Goal: Transaction & Acquisition: Register for event/course

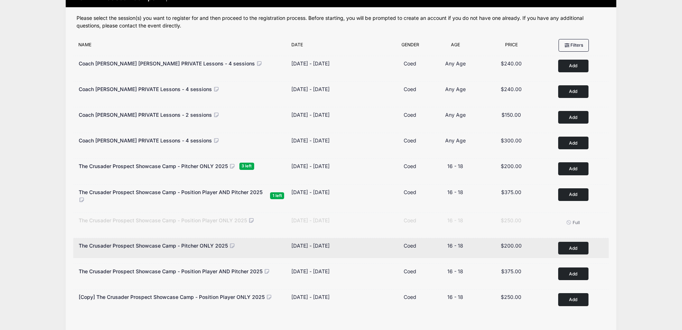
scroll to position [44, 0]
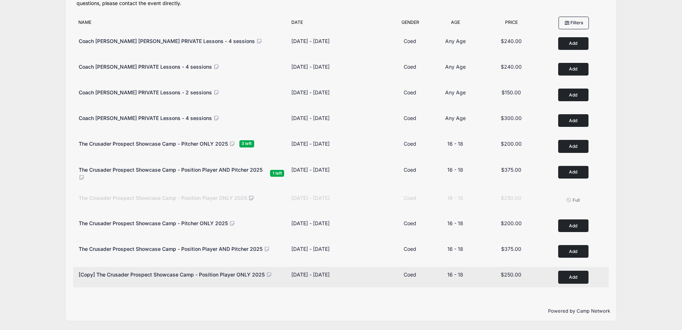
click at [570, 275] on button "Add to Cart" at bounding box center [573, 276] width 30 height 13
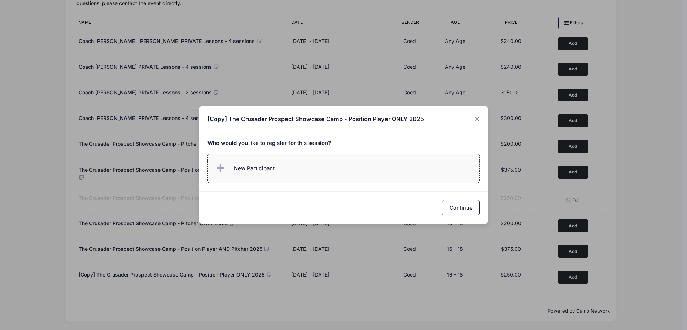
click at [334, 164] on label "New Participant" at bounding box center [344, 167] width 272 height 29
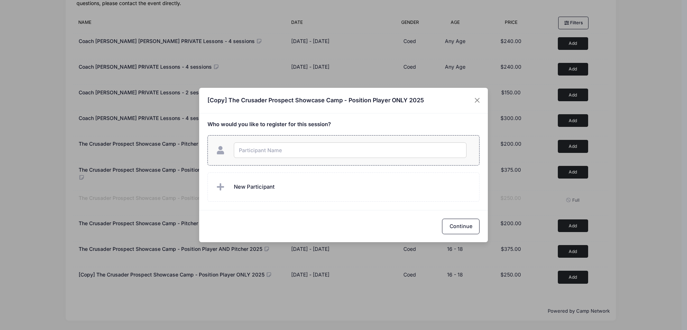
click at [293, 151] on input "text" at bounding box center [350, 150] width 233 height 16
type input "[PERSON_NAME]"
checkbox input "true"
click at [459, 222] on button "Continue" at bounding box center [461, 226] width 38 height 16
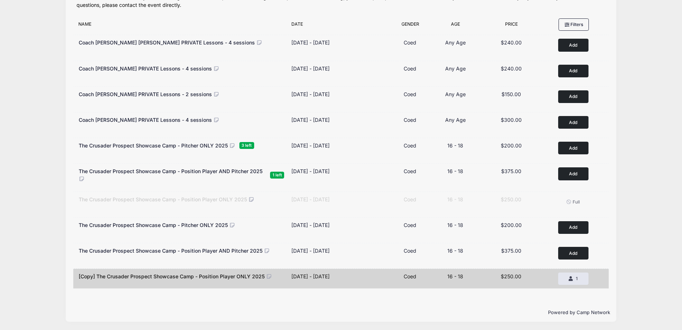
scroll to position [48, 0]
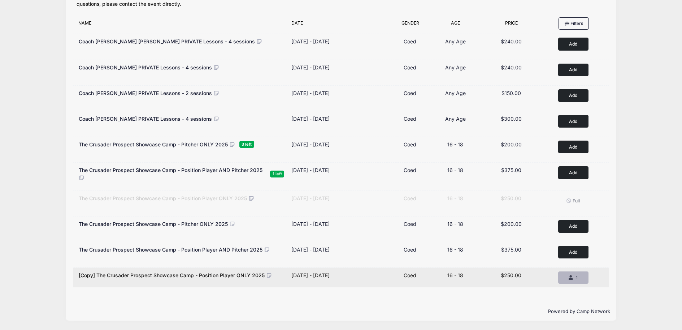
click at [570, 278] on icon "button" at bounding box center [571, 278] width 6 height 0
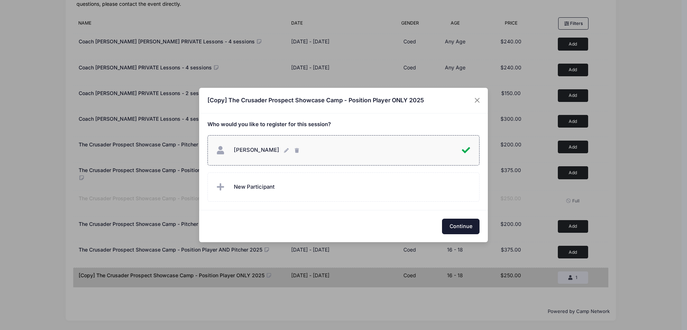
click at [457, 231] on button "Continue" at bounding box center [461, 226] width 38 height 16
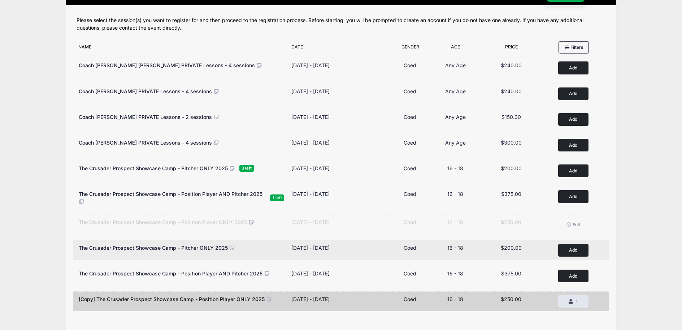
scroll to position [0, 0]
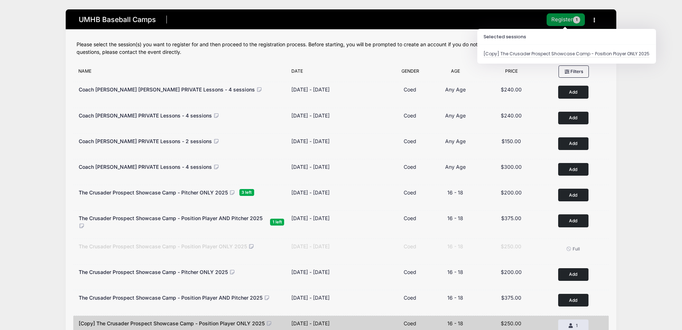
click at [558, 24] on button "Register 1" at bounding box center [565, 19] width 38 height 13
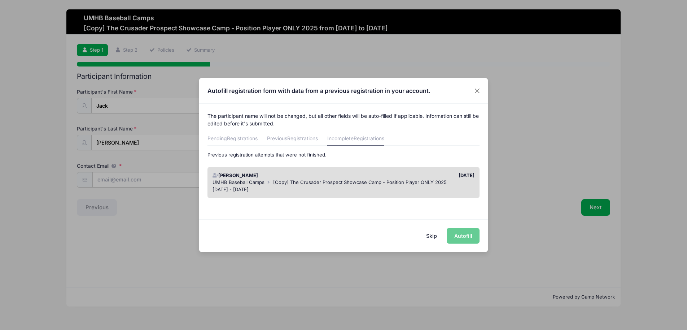
click at [337, 142] on link "Incomplete Registrations" at bounding box center [355, 138] width 57 height 13
click at [345, 140] on link "Incomplete Registrations" at bounding box center [355, 138] width 57 height 13
click at [348, 174] on div "09/08/2025" at bounding box center [411, 175] width 135 height 7
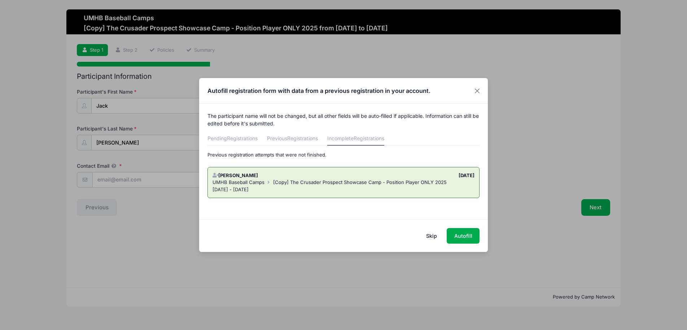
click at [429, 182] on span "[Copy] The Crusader Prospect Showcase Camp - Position Player ONLY 2025" at bounding box center [360, 182] width 174 height 6
click at [454, 232] on button "Autofill" at bounding box center [463, 236] width 33 height 16
type input "robertpz@hotmail.com"
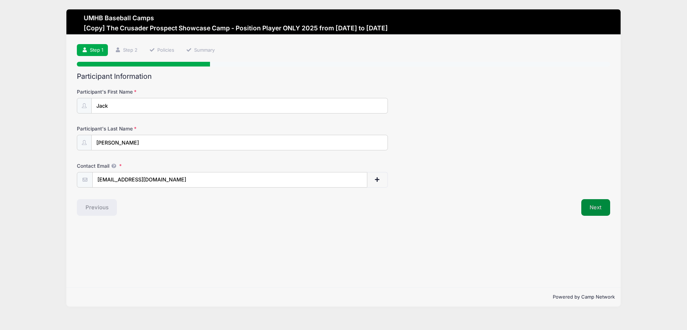
click at [592, 206] on button "Next" at bounding box center [595, 207] width 29 height 17
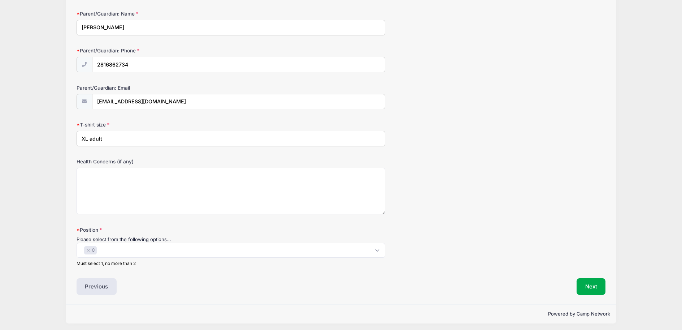
scroll to position [414, 0]
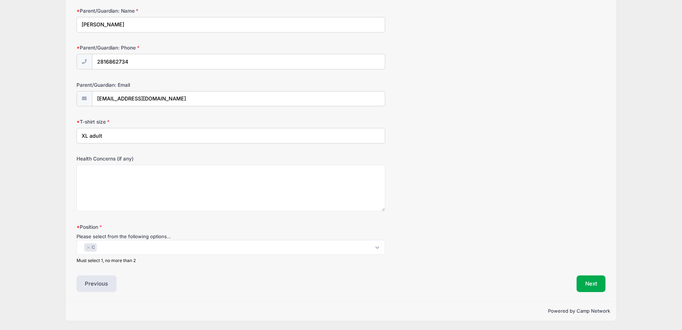
click at [112, 248] on span "× C" at bounding box center [231, 247] width 309 height 15
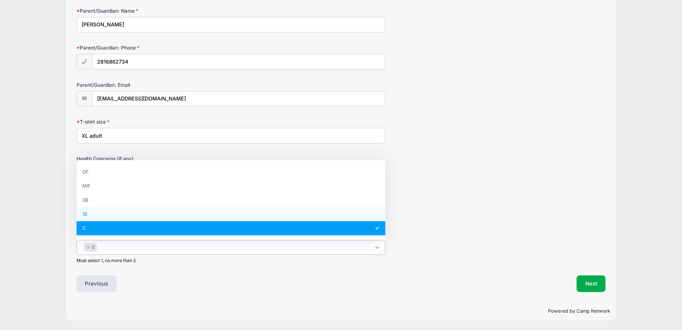
select select "1B"
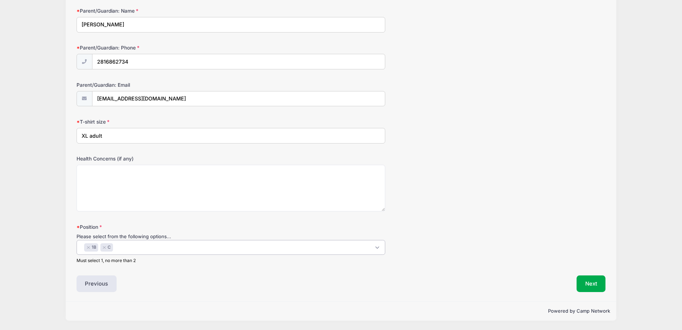
scroll to position [26, 0]
click at [104, 246] on button "×" at bounding box center [104, 247] width 4 height 3
click at [98, 182] on textarea "Health Concerns (if any)" at bounding box center [231, 188] width 309 height 47
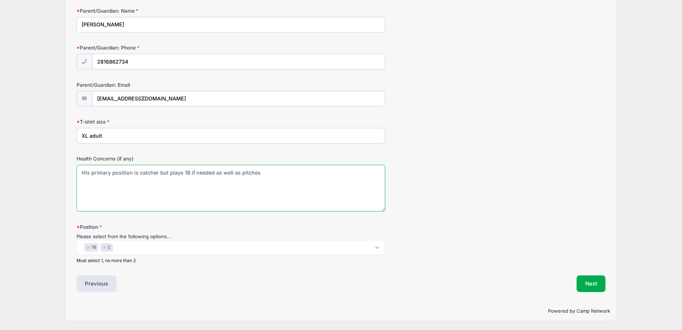
drag, startPoint x: 258, startPoint y: 172, endPoint x: 158, endPoint y: 170, distance: 99.6
click at [158, 170] on textarea "His primary position is catcher but plays 1B if needed as well as pitches" at bounding box center [231, 188] width 309 height 47
type textarea "His primary position is catcher"
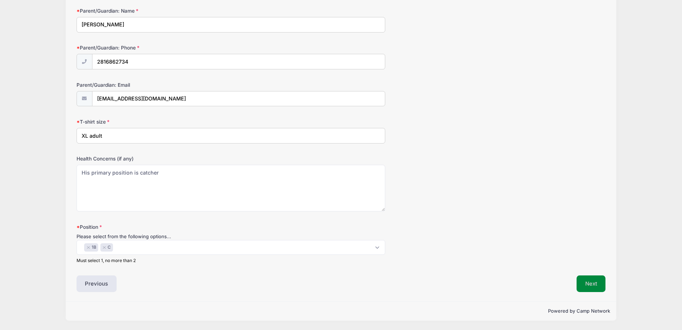
click at [584, 281] on button "Next" at bounding box center [590, 283] width 29 height 17
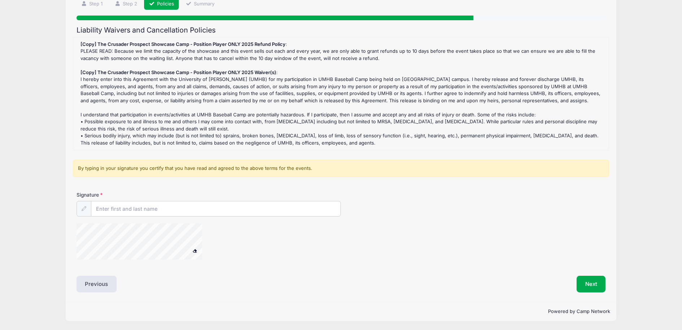
scroll to position [47, 0]
click at [123, 212] on input "Signature" at bounding box center [215, 209] width 249 height 16
type input "Franklin Robert Parker"
click at [591, 282] on button "Next" at bounding box center [590, 283] width 29 height 17
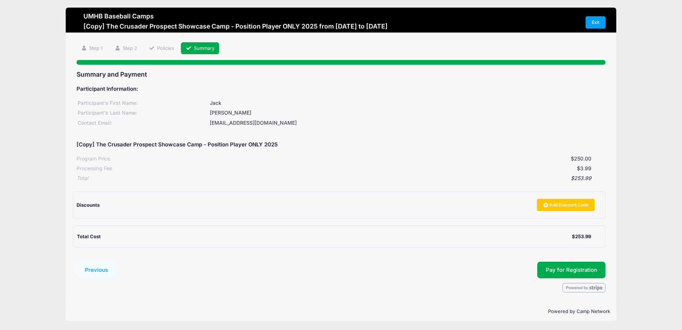
scroll to position [2, 0]
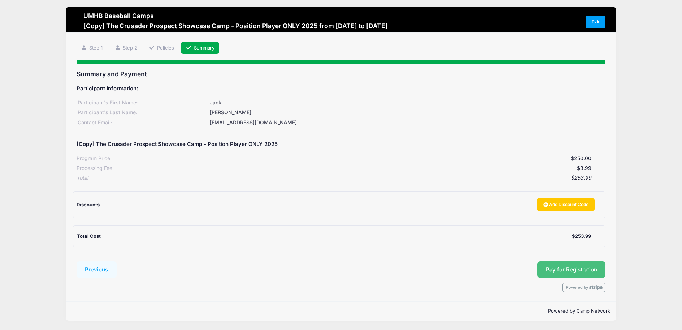
click at [565, 272] on button "Pay for Registration" at bounding box center [571, 269] width 69 height 17
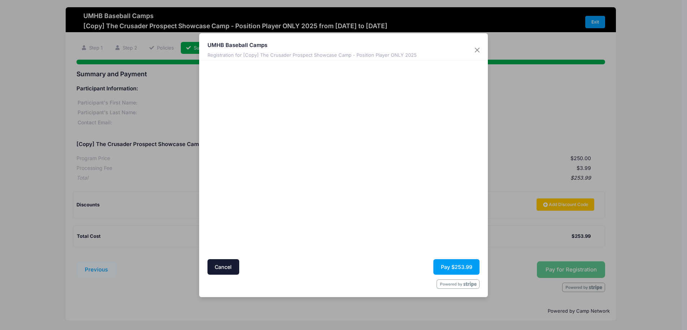
click at [407, 213] on div at bounding box center [413, 159] width 133 height 191
click at [448, 262] on button "Pay $253.99" at bounding box center [456, 267] width 46 height 16
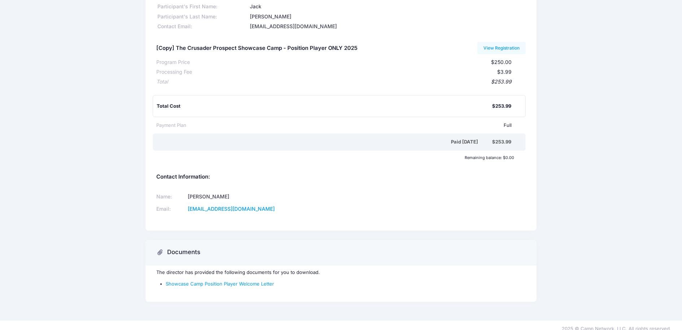
scroll to position [57, 0]
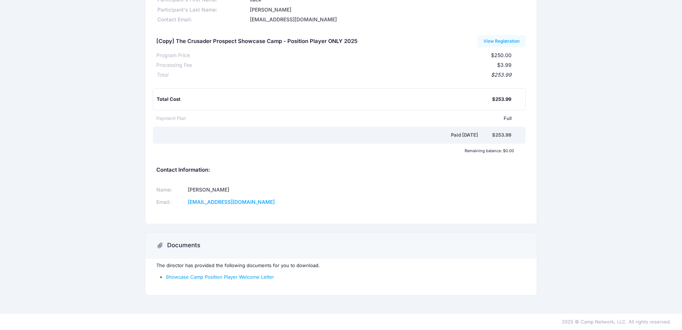
click at [253, 282] on div "The director has provided the following documents for you to download. Showcase…" at bounding box center [340, 276] width 391 height 36
click at [253, 278] on link "Showcase Camp Position Player Welcome Letter" at bounding box center [220, 277] width 108 height 6
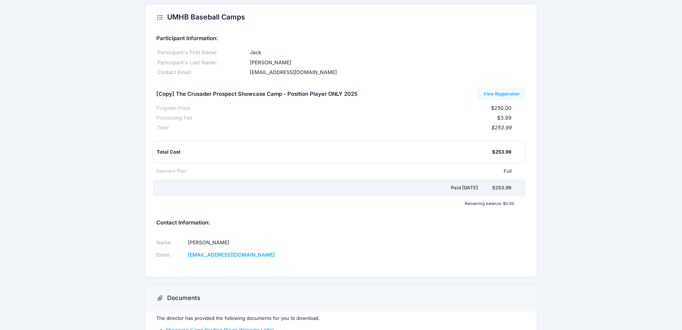
scroll to position [8, 0]
